Goal: Task Accomplishment & Management: Use online tool/utility

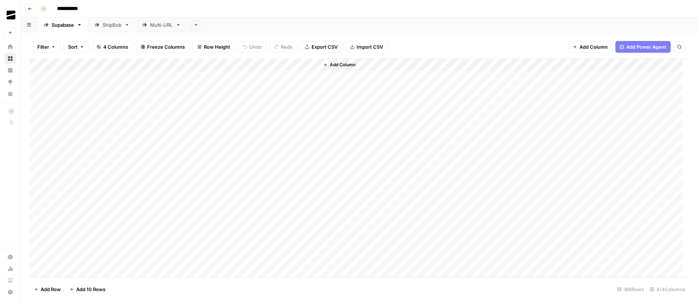
click at [157, 24] on div "Multi-URL" at bounding box center [161, 24] width 23 height 7
click at [91, 164] on div "Add Column" at bounding box center [359, 168] width 659 height 219
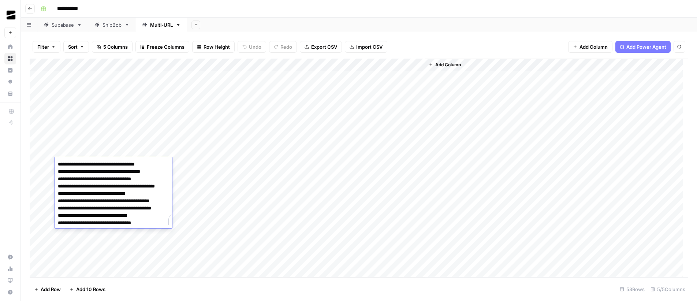
drag, startPoint x: 149, startPoint y: 194, endPoint x: 121, endPoint y: 194, distance: 28.2
click at [121, 194] on textarea "**********" at bounding box center [124, 193] width 138 height 69
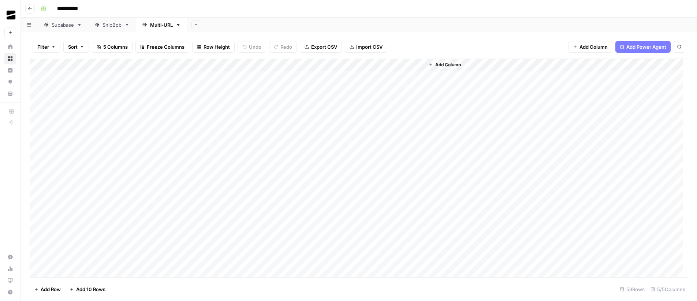
click at [363, 15] on header "**********" at bounding box center [359, 9] width 677 height 18
click at [311, 165] on div "Add Column" at bounding box center [359, 168] width 659 height 219
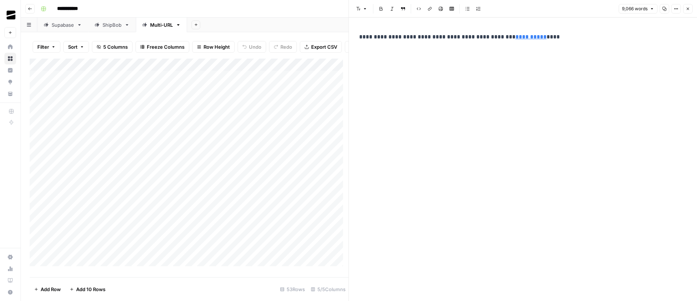
click at [692, 7] on button "Close" at bounding box center [688, 9] width 10 height 10
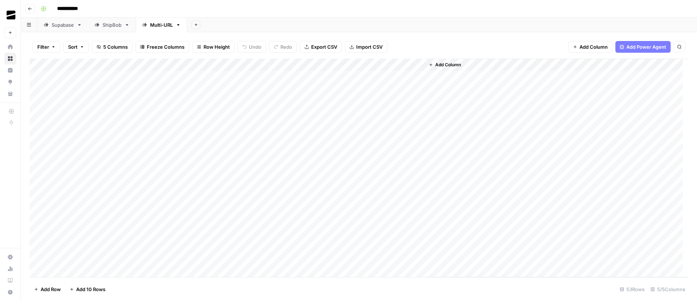
click at [445, 14] on div "**********" at bounding box center [364, 9] width 652 height 12
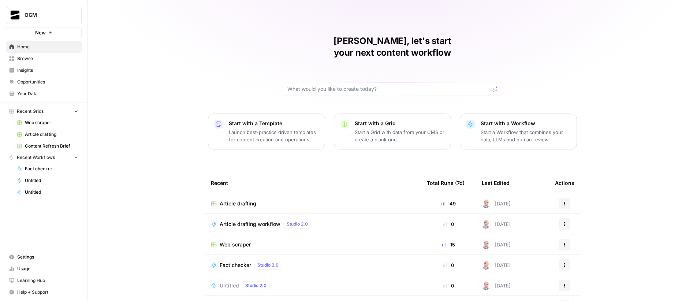
click at [46, 96] on span "Your Data" at bounding box center [47, 93] width 61 height 7
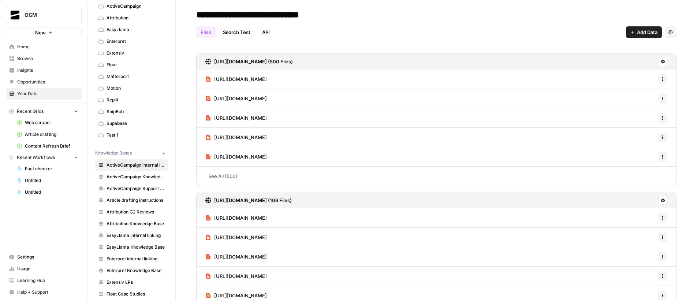
scroll to position [47, 0]
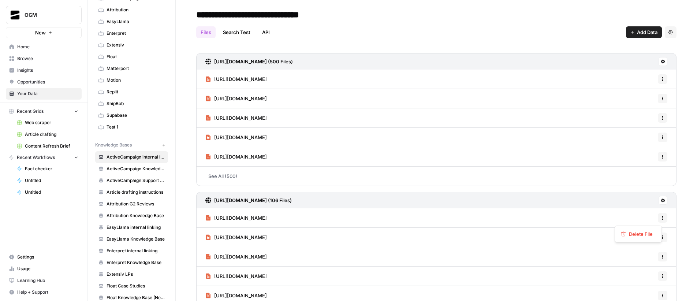
click at [661, 219] on icon "button" at bounding box center [663, 218] width 4 height 4
click at [681, 214] on div "https://www.activecampaign.com/sitemaps-1-section-blog-1-sitemap-p1.xml (500 Fi…" at bounding box center [437, 187] width 522 height 286
click at [267, 216] on span "https://www.activecampaign.com/blog/business-books-on-mindset" at bounding box center [240, 217] width 53 height 7
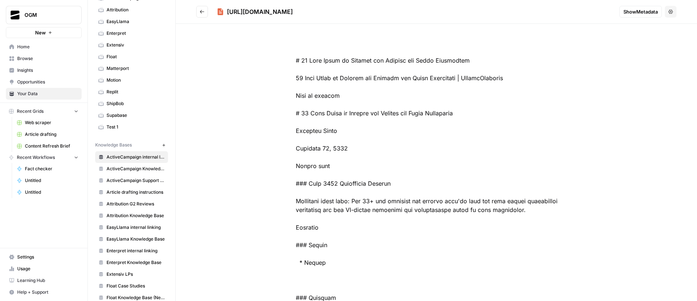
click at [669, 11] on button "Options" at bounding box center [671, 12] width 12 height 12
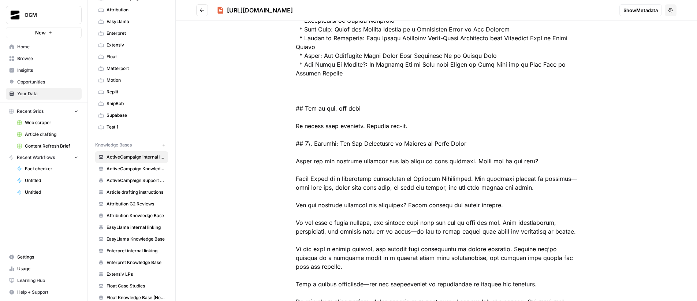
scroll to position [404, 0]
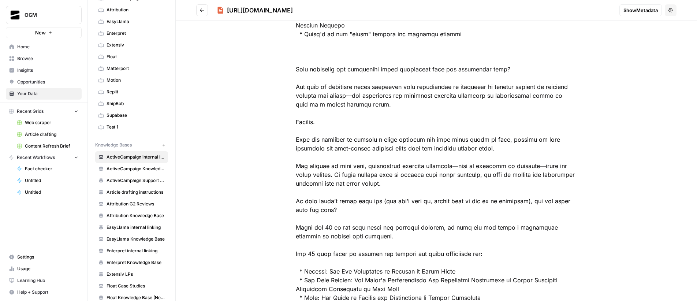
click at [203, 9] on icon "Go back" at bounding box center [202, 10] width 5 height 5
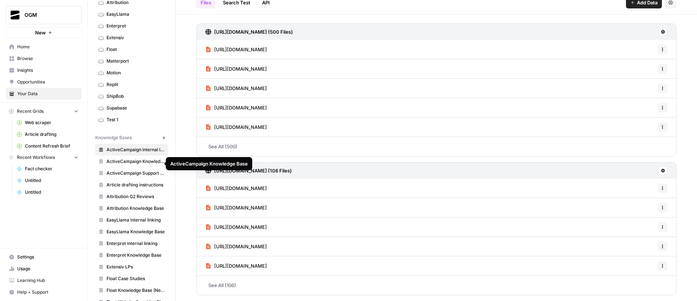
scroll to position [103, 0]
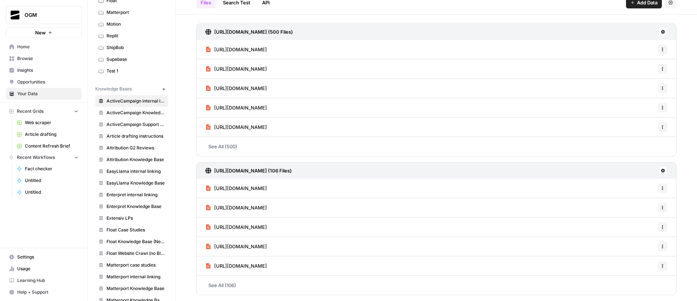
click at [123, 183] on span "EasyLlama Knowledge Base" at bounding box center [136, 183] width 58 height 7
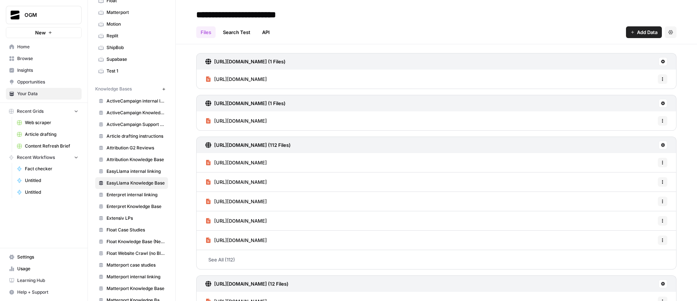
scroll to position [19, 0]
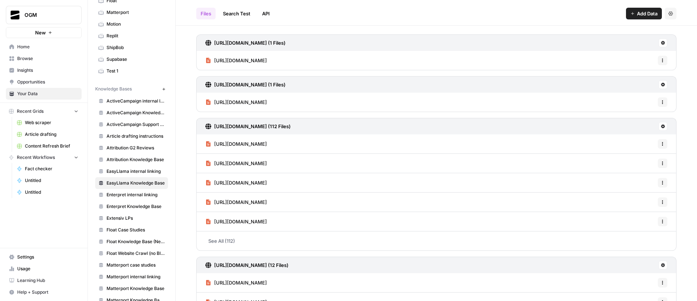
click at [234, 247] on link "See All (112)" at bounding box center [436, 240] width 481 height 19
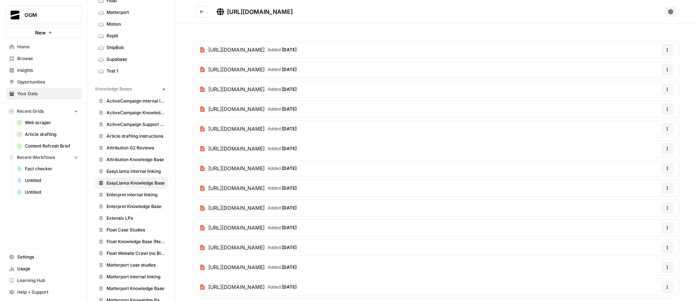
drag, startPoint x: 186, startPoint y: 47, endPoint x: 315, endPoint y: 98, distance: 138.4
click at [315, 98] on div "https://www.easyllama.com/solutions/construction Added 3 months ago Options htt…" at bounding box center [437, 239] width 522 height 431
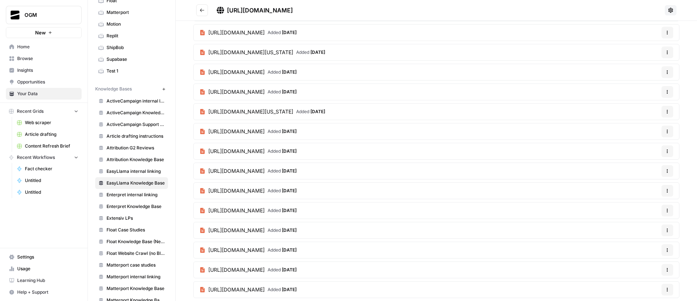
scroll to position [1973, 0]
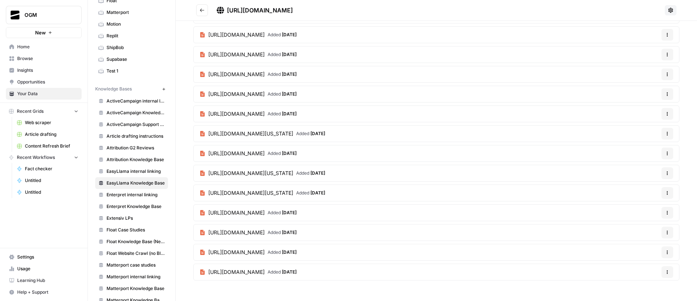
click at [203, 8] on icon "Go back" at bounding box center [202, 10] width 5 height 5
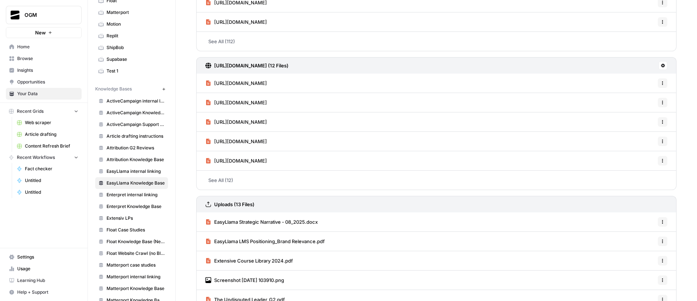
scroll to position [252, 0]
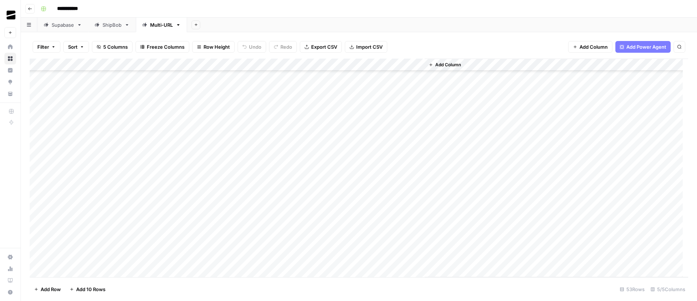
scroll to position [466, 0]
click at [156, 145] on div "Add Column" at bounding box center [359, 168] width 659 height 219
type textarea "**********"
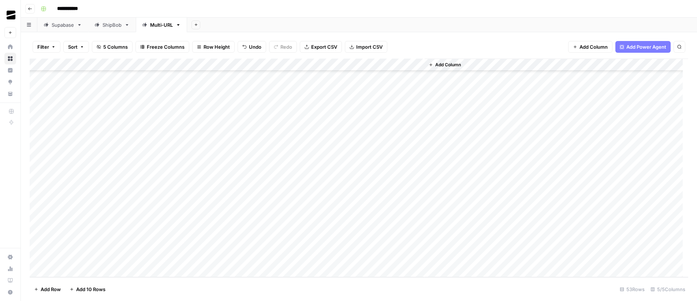
click at [392, 157] on div "Add Column" at bounding box center [359, 168] width 659 height 219
click at [97, 147] on div "Add Column" at bounding box center [359, 168] width 659 height 219
type textarea "**********"
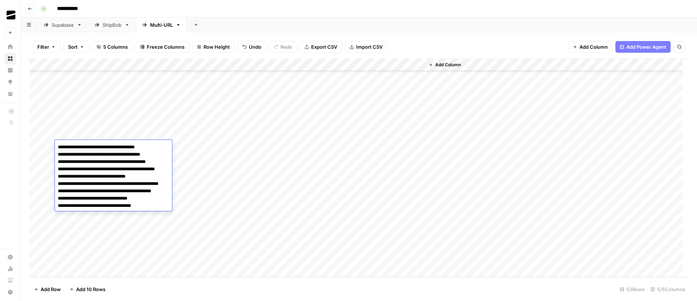
click at [479, 137] on div "Add Column" at bounding box center [557, 168] width 264 height 219
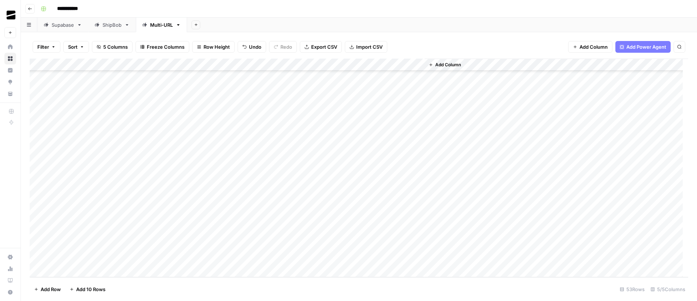
click at [230, 146] on div "Add Column" at bounding box center [359, 168] width 659 height 219
click at [93, 159] on div "Add Column" at bounding box center [359, 168] width 659 height 219
type textarea "**********"
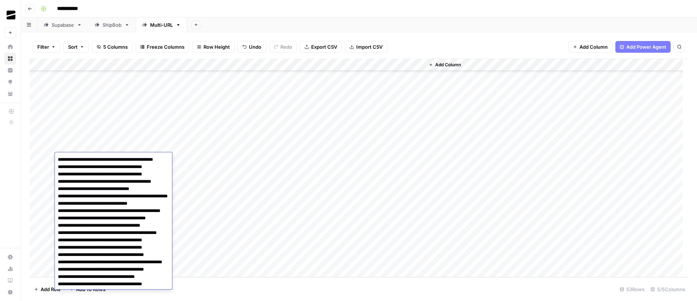
click at [436, 153] on div "Add Column" at bounding box center [557, 168] width 264 height 219
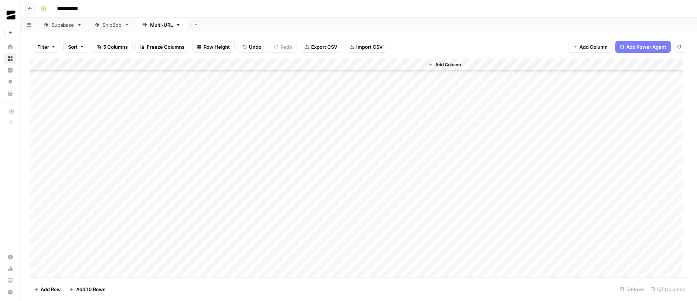
click at [229, 158] on div "Add Column" at bounding box center [359, 168] width 659 height 219
click at [96, 170] on div "Add Column" at bounding box center [359, 168] width 659 height 219
type textarea "**********"
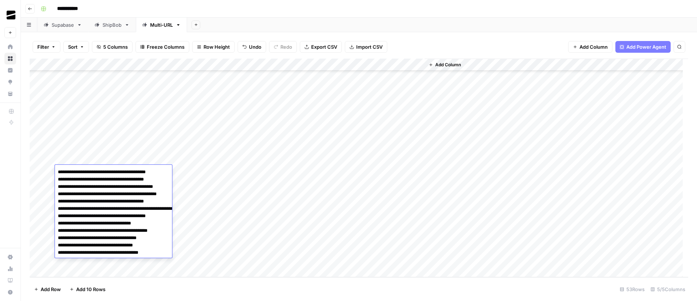
click at [470, 131] on div "Add Column" at bounding box center [557, 168] width 264 height 219
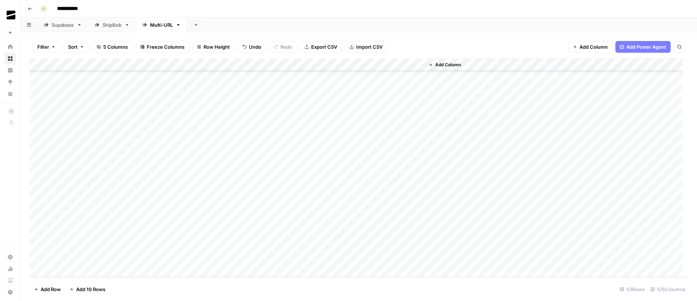
click at [232, 170] on div "Add Column" at bounding box center [359, 168] width 659 height 219
click at [89, 171] on div "Add Column" at bounding box center [359, 168] width 659 height 219
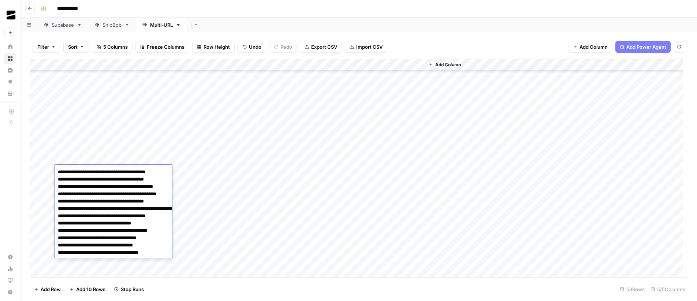
click at [470, 149] on div "Add Column" at bounding box center [557, 168] width 264 height 219
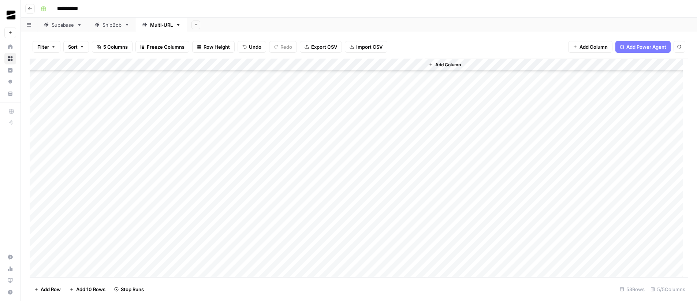
click at [93, 156] on div "Add Column" at bounding box center [359, 168] width 659 height 219
click at [466, 156] on div "Add Column" at bounding box center [557, 168] width 264 height 219
click at [81, 146] on div "Add Column" at bounding box center [359, 168] width 659 height 219
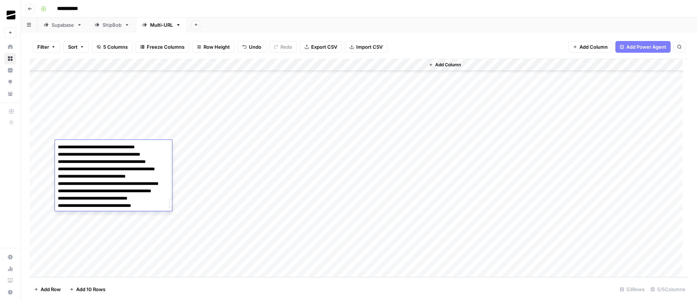
click at [493, 154] on div "Add Column" at bounding box center [557, 168] width 264 height 219
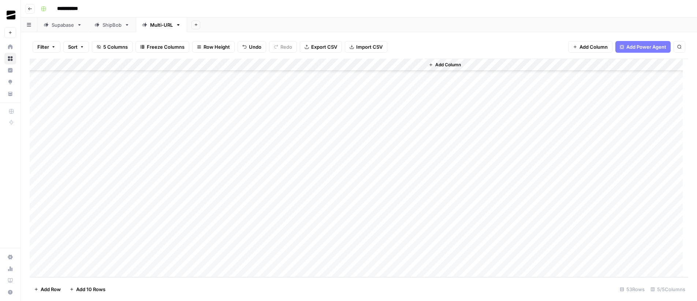
click at [82, 181] on div "Add Column" at bounding box center [359, 168] width 659 height 219
type textarea "**********"
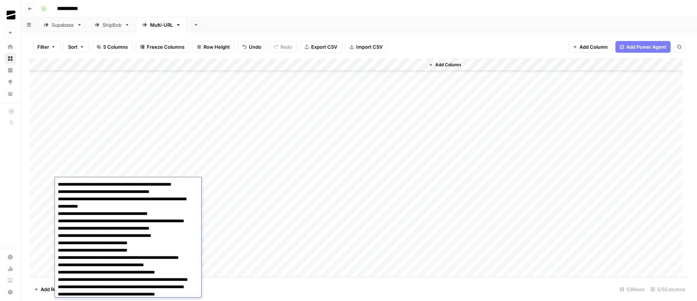
scroll to position [652, 0]
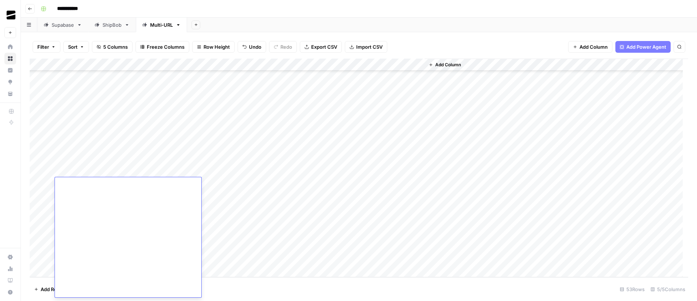
click at [244, 18] on div "Add Sheet" at bounding box center [442, 25] width 510 height 15
click at [231, 184] on div "Add Column" at bounding box center [359, 168] width 659 height 219
click at [237, 185] on div "Add Column" at bounding box center [359, 168] width 659 height 219
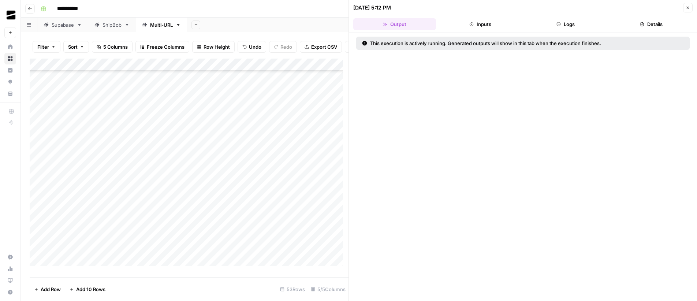
click at [579, 18] on button "Logs" at bounding box center [566, 24] width 83 height 12
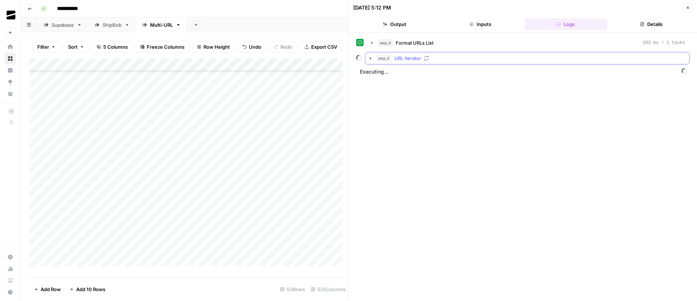
click at [377, 56] on span "step_4" at bounding box center [384, 58] width 15 height 7
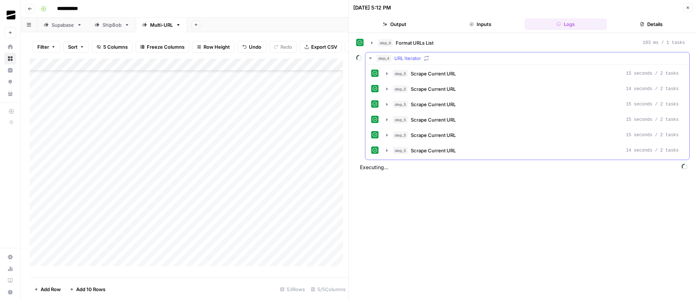
click at [377, 56] on span "step_4" at bounding box center [384, 58] width 15 height 7
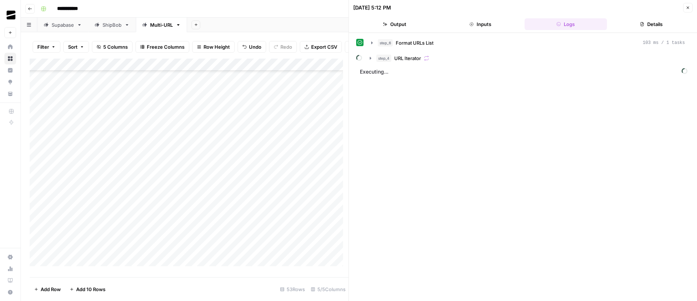
click at [687, 6] on icon "button" at bounding box center [688, 7] width 4 height 4
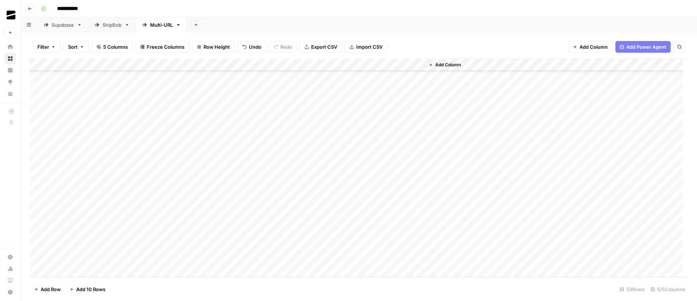
click at [359, 147] on div "Add Column" at bounding box center [359, 168] width 659 height 219
click at [301, 148] on div "Add Column" at bounding box center [359, 168] width 659 height 219
click at [312, 147] on div "Add Column" at bounding box center [359, 168] width 659 height 219
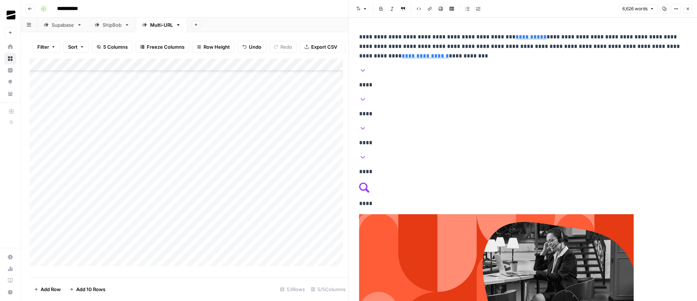
click at [666, 10] on icon "button" at bounding box center [665, 9] width 4 height 4
click at [689, 10] on icon "button" at bounding box center [688, 9] width 4 height 4
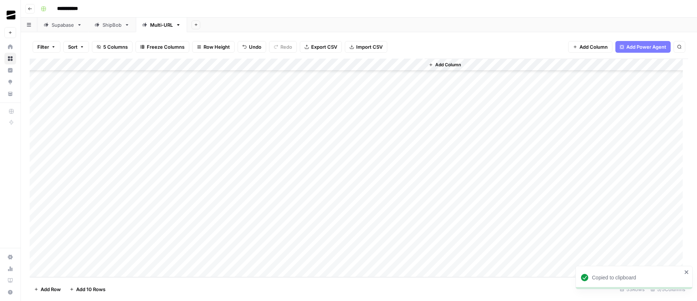
click at [359, 157] on div "Add Column" at bounding box center [359, 168] width 659 height 219
click at [312, 160] on div "Add Column" at bounding box center [359, 168] width 659 height 219
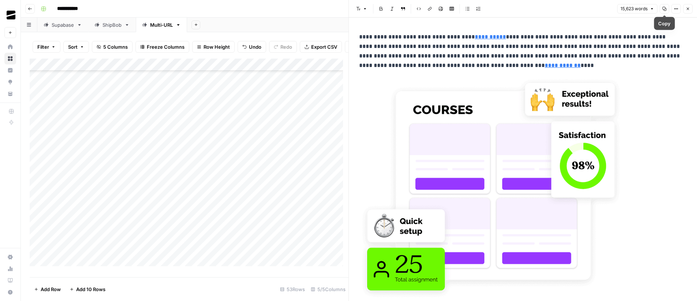
click at [666, 10] on icon "button" at bounding box center [665, 9] width 4 height 4
click at [689, 8] on icon "button" at bounding box center [688, 9] width 4 height 4
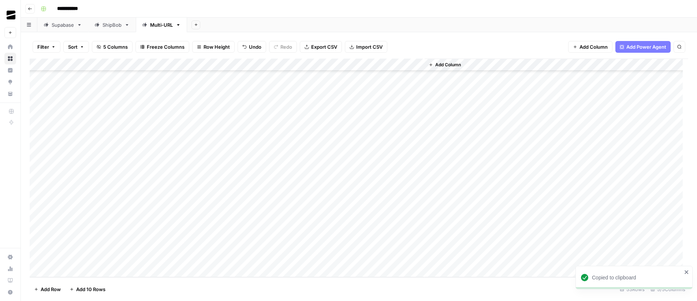
click at [343, 173] on div "Add Column" at bounding box center [359, 168] width 659 height 219
click at [289, 170] on div "Add Column" at bounding box center [359, 168] width 659 height 219
click at [311, 173] on div "Add Column" at bounding box center [359, 168] width 659 height 219
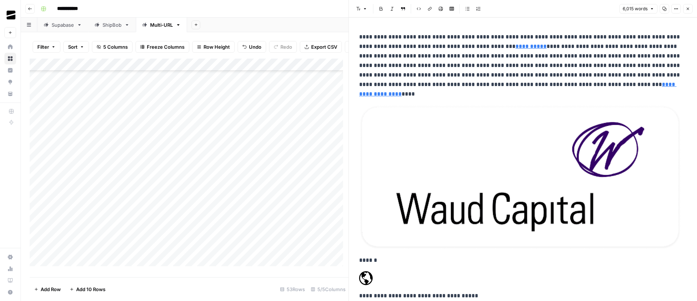
click at [665, 10] on icon "button" at bounding box center [665, 9] width 4 height 4
click at [690, 9] on icon "button" at bounding box center [688, 9] width 4 height 4
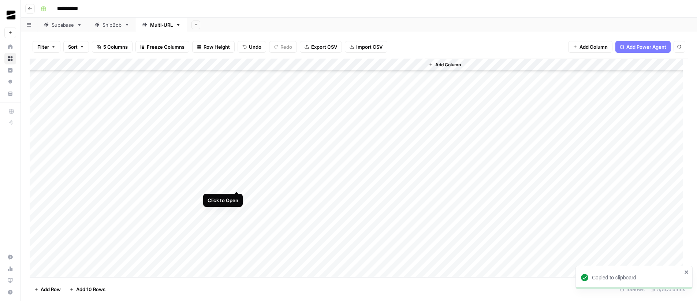
click at [237, 184] on div "Add Column" at bounding box center [359, 168] width 659 height 219
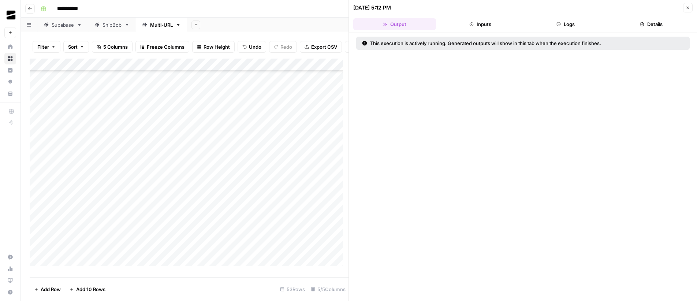
click at [585, 21] on button "Logs" at bounding box center [566, 24] width 83 height 12
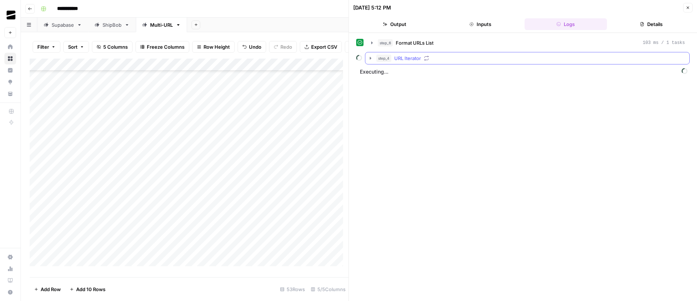
click at [405, 61] on span "URL Iterator" at bounding box center [407, 58] width 27 height 7
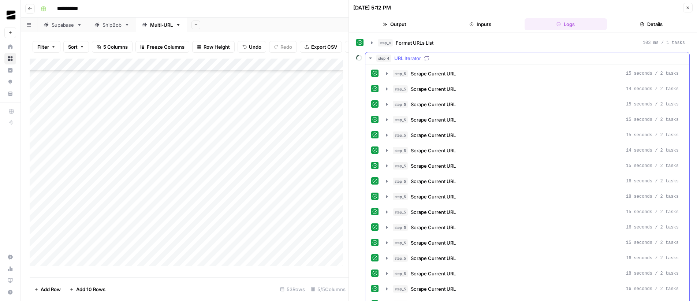
click at [385, 56] on span "step_4" at bounding box center [384, 58] width 15 height 7
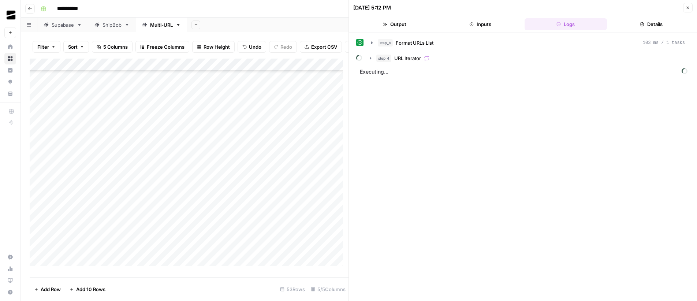
click at [689, 7] on icon "button" at bounding box center [688, 7] width 4 height 4
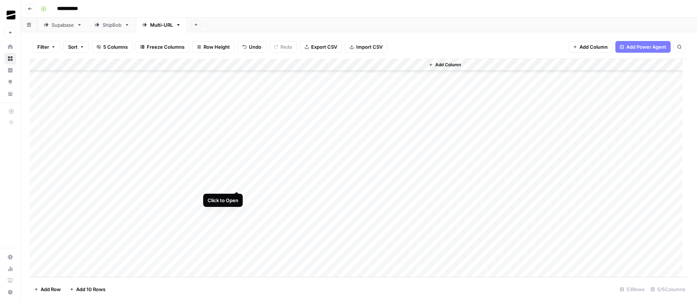
click at [238, 184] on div "Add Column" at bounding box center [359, 168] width 659 height 219
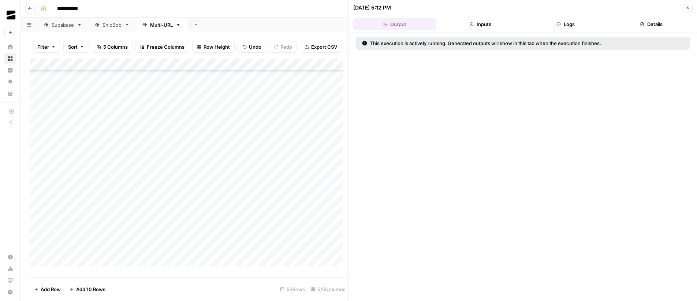
click at [571, 24] on button "Logs" at bounding box center [566, 24] width 83 height 12
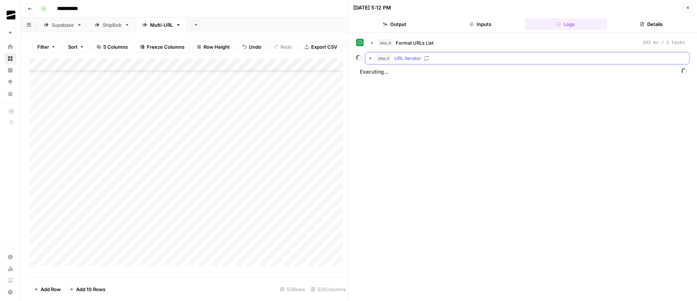
click at [410, 58] on span "URL Iterator" at bounding box center [407, 58] width 27 height 7
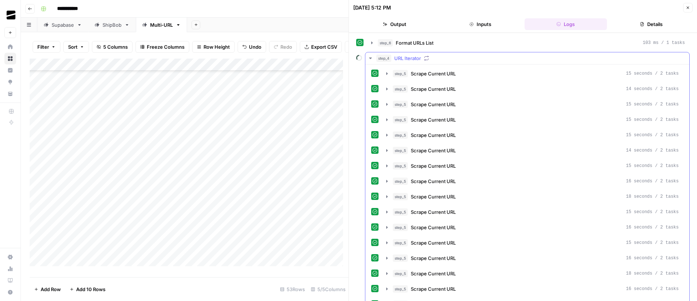
click at [402, 57] on span "URL Iterator" at bounding box center [407, 58] width 27 height 7
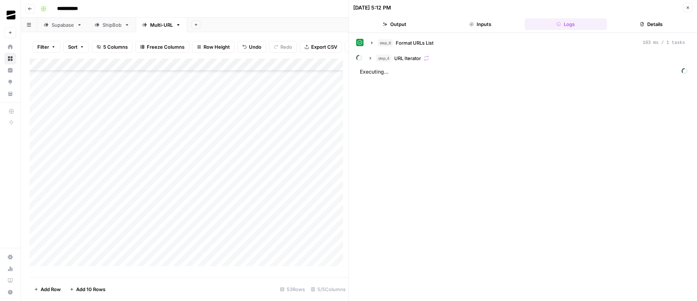
click at [688, 7] on icon "button" at bounding box center [688, 7] width 4 height 4
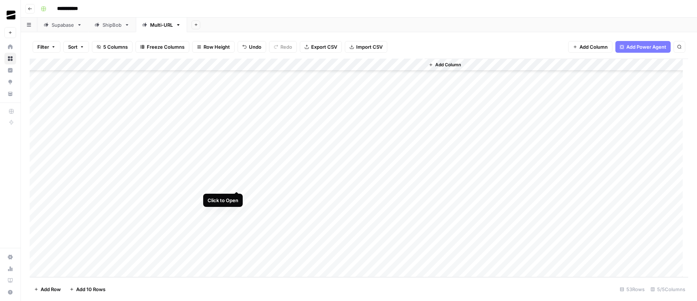
click at [237, 185] on div "Add Column" at bounding box center [359, 168] width 659 height 219
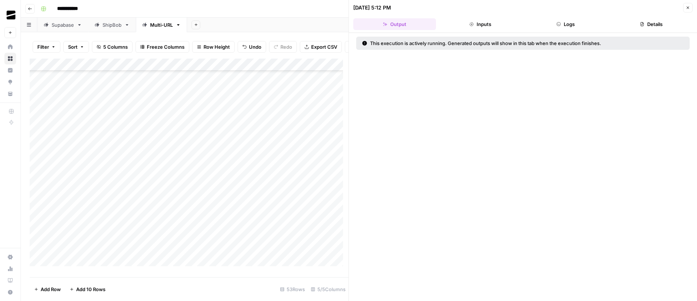
click at [578, 23] on button "Logs" at bounding box center [566, 24] width 83 height 12
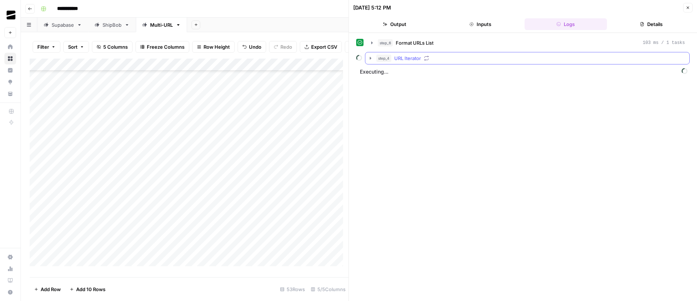
click at [399, 57] on span "URL Iterator" at bounding box center [407, 58] width 27 height 7
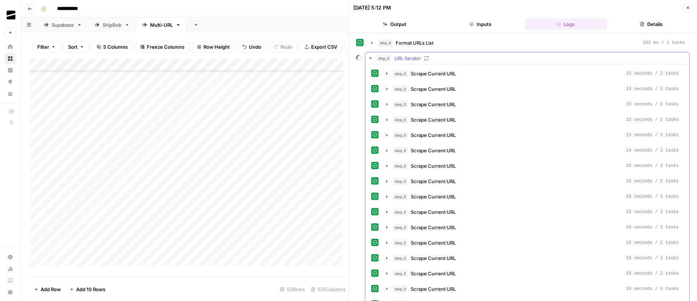
click at [370, 57] on icon "button" at bounding box center [371, 58] width 6 height 6
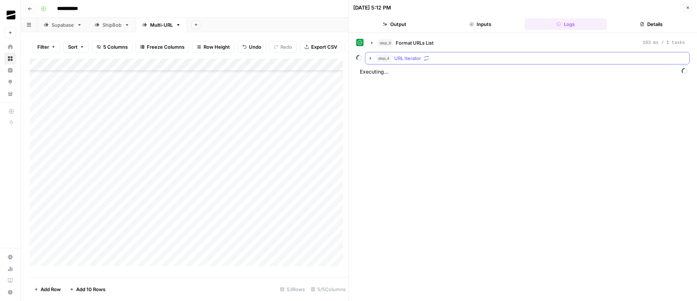
click at [410, 56] on span "URL Iterator" at bounding box center [407, 58] width 27 height 7
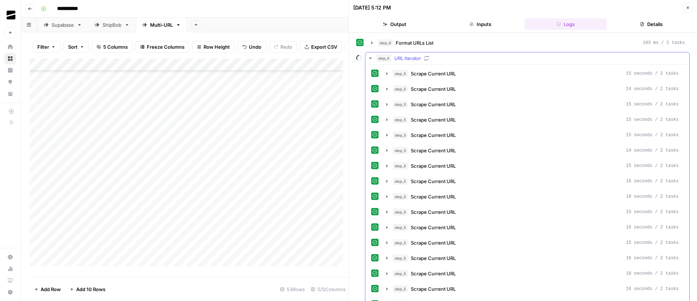
click at [390, 57] on span "step_4" at bounding box center [384, 58] width 15 height 7
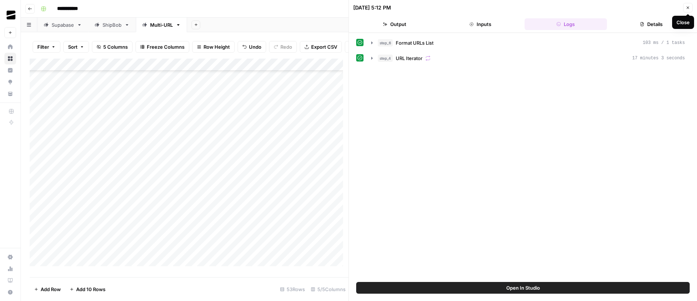
click at [691, 7] on button "Close" at bounding box center [688, 8] width 10 height 10
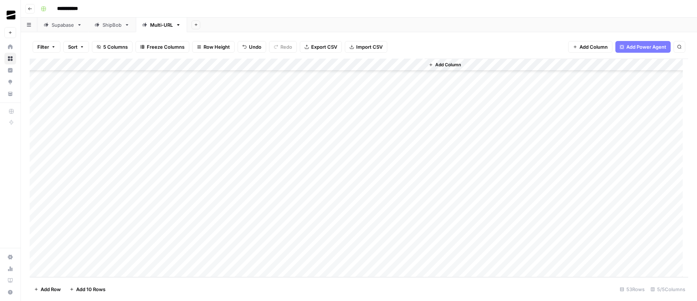
click at [355, 184] on div "Add Column" at bounding box center [359, 168] width 659 height 219
type textarea "**********"
click at [298, 183] on div "Add Column" at bounding box center [359, 168] width 659 height 219
click at [311, 184] on div "Add Column" at bounding box center [359, 168] width 659 height 219
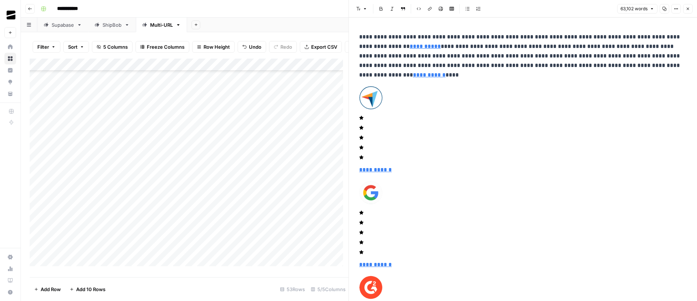
click at [663, 10] on icon "button" at bounding box center [665, 9] width 4 height 4
click at [688, 11] on icon "button" at bounding box center [688, 9] width 4 height 4
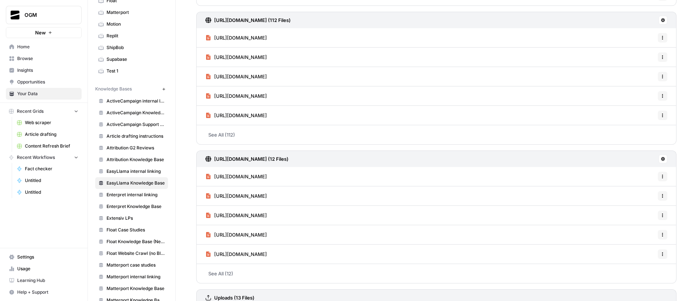
scroll to position [70, 0]
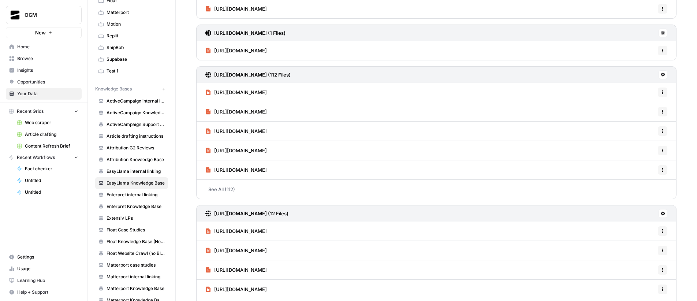
click at [232, 189] on link "See All (112)" at bounding box center [436, 189] width 481 height 19
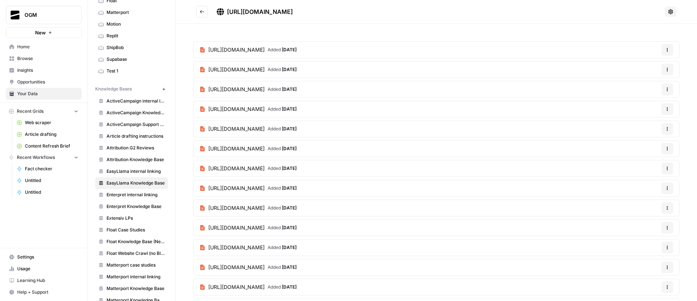
click at [205, 14] on button "Go back" at bounding box center [202, 12] width 12 height 12
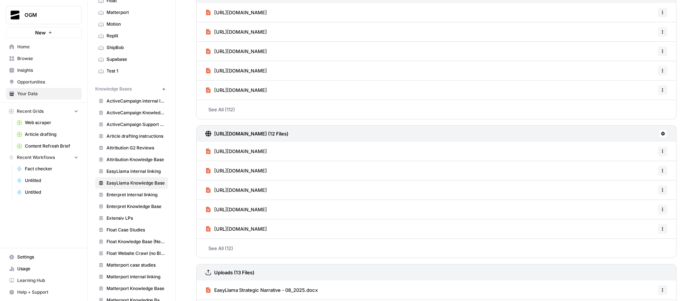
scroll to position [47, 0]
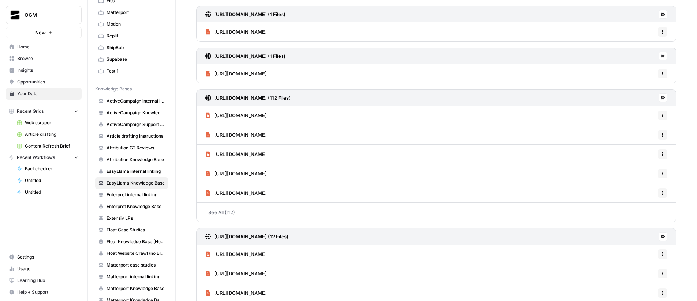
click at [245, 216] on link "See All (112)" at bounding box center [436, 212] width 481 height 19
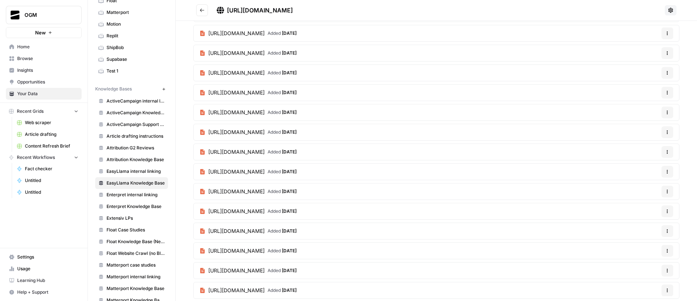
scroll to position [1429, 0]
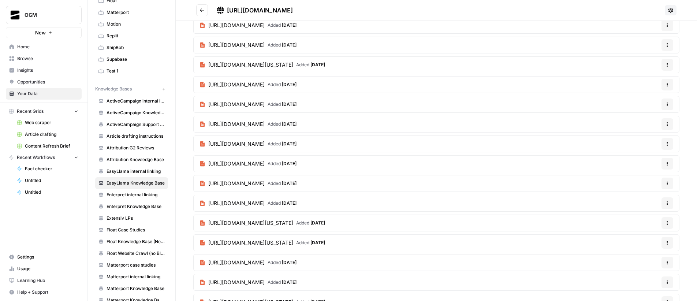
click at [200, 11] on icon "Go back" at bounding box center [202, 10] width 5 height 5
